Goal: Task Accomplishment & Management: Complete application form

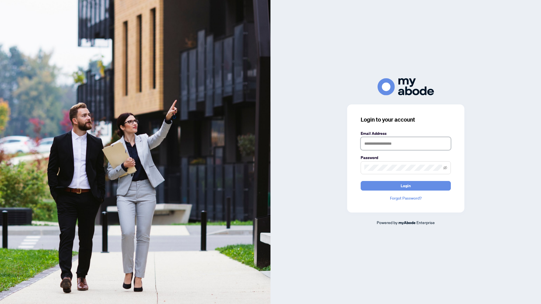
type input "**********"
click at [309, 187] on span "Login" at bounding box center [405, 185] width 10 height 9
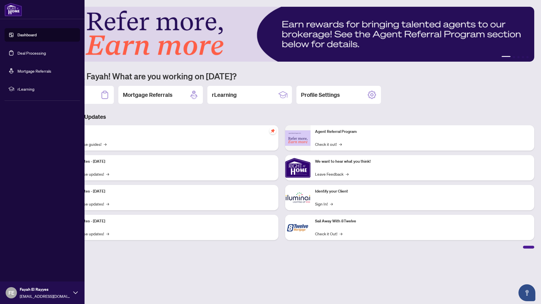
click at [28, 53] on link "Deal Processing" at bounding box center [31, 52] width 28 height 5
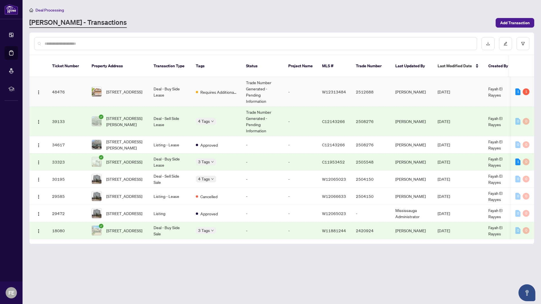
click at [171, 81] on td "Deal - Buy Side Lease" at bounding box center [170, 92] width 42 height 30
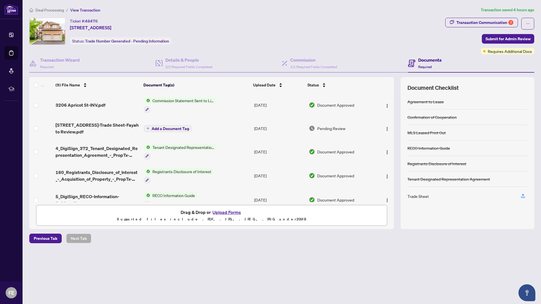
click at [235, 213] on button "Upload Forms" at bounding box center [227, 212] width 32 height 7
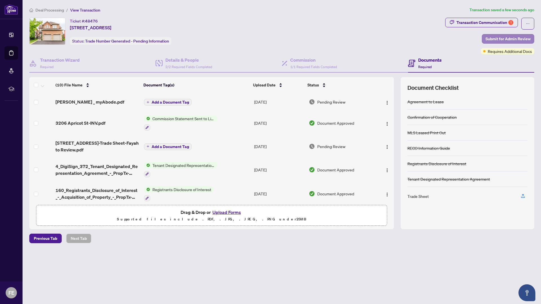
click at [502, 40] on span "Submit for Admin Review" at bounding box center [507, 38] width 45 height 9
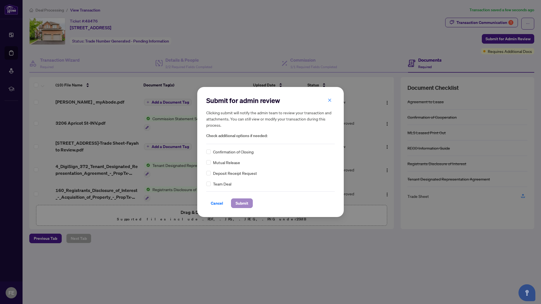
click at [242, 204] on span "Submit" at bounding box center [241, 203] width 13 height 9
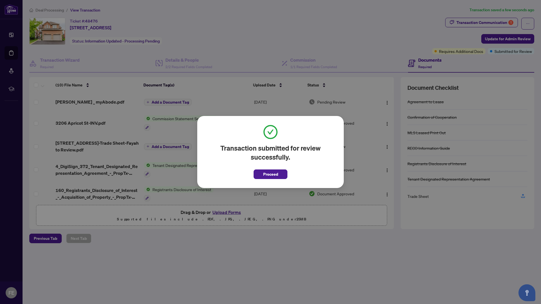
click at [270, 176] on span "Proceed" at bounding box center [270, 174] width 15 height 9
